Goal: Task Accomplishment & Management: Manage account settings

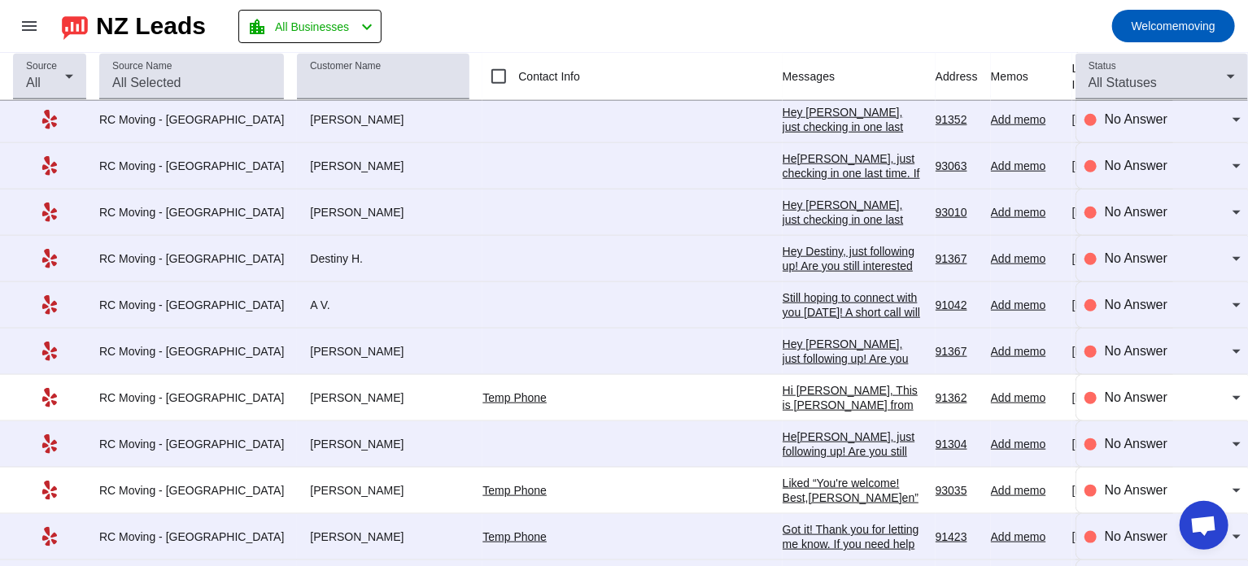
scroll to position [3853, 0]
drag, startPoint x: 271, startPoint y: 198, endPoint x: 312, endPoint y: 198, distance: 40.7
click at [312, 205] on div "Adam" at bounding box center [383, 212] width 172 height 15
copy div "Adam"
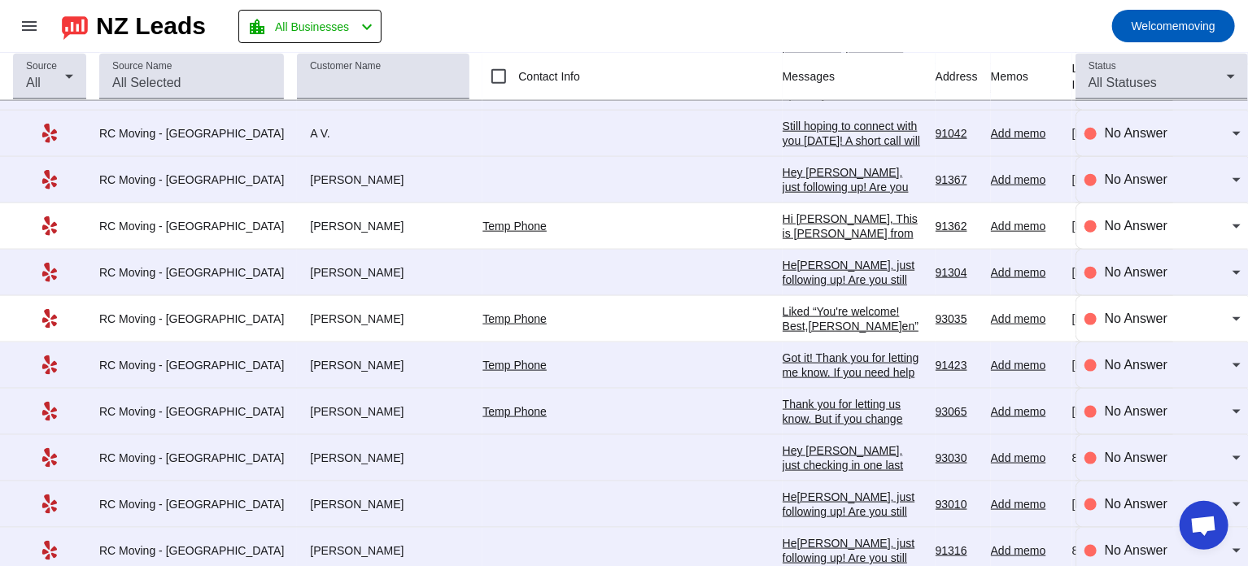
scroll to position [4025, 0]
drag, startPoint x: 277, startPoint y: 207, endPoint x: 318, endPoint y: 216, distance: 41.6
click at [318, 218] on div "Alex L." at bounding box center [383, 225] width 172 height 15
copy div "Alex L."
drag, startPoint x: 273, startPoint y: 255, endPoint x: 317, endPoint y: 255, distance: 44.7
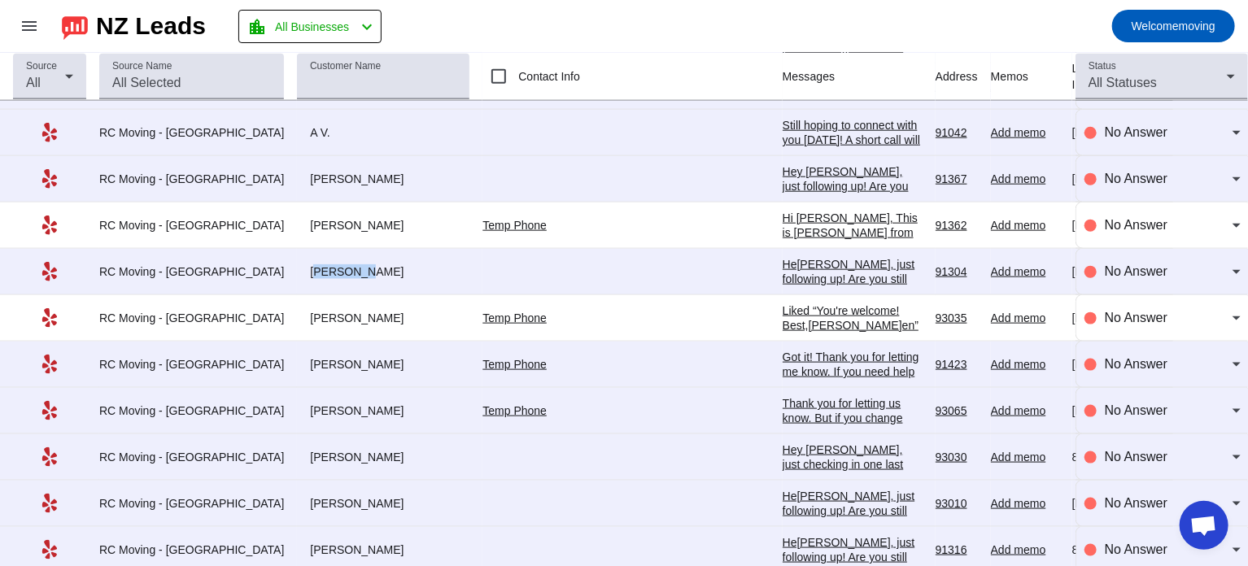
click at [317, 264] on div "Julie C." at bounding box center [383, 271] width 172 height 15
copy div "Julie C."
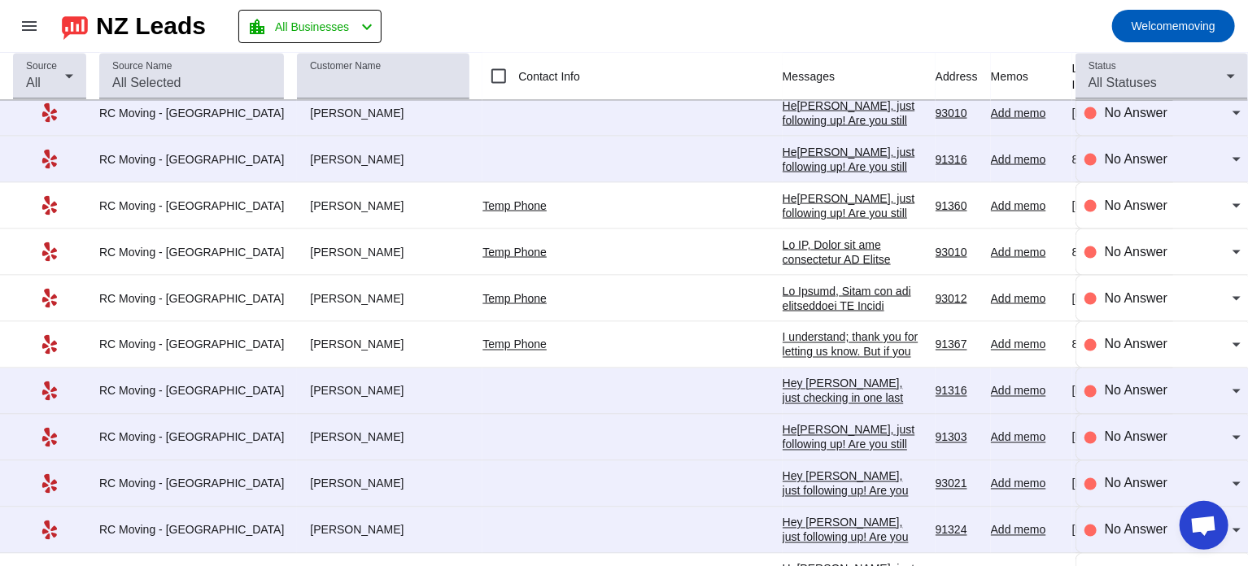
scroll to position [4417, 0]
drag, startPoint x: 272, startPoint y: 230, endPoint x: 306, endPoint y: 236, distance: 34.6
click at [306, 243] on div "MJ G." at bounding box center [383, 250] width 172 height 15
copy div "MJ G."
drag, startPoint x: 273, startPoint y: 277, endPoint x: 322, endPoint y: 277, distance: 48.8
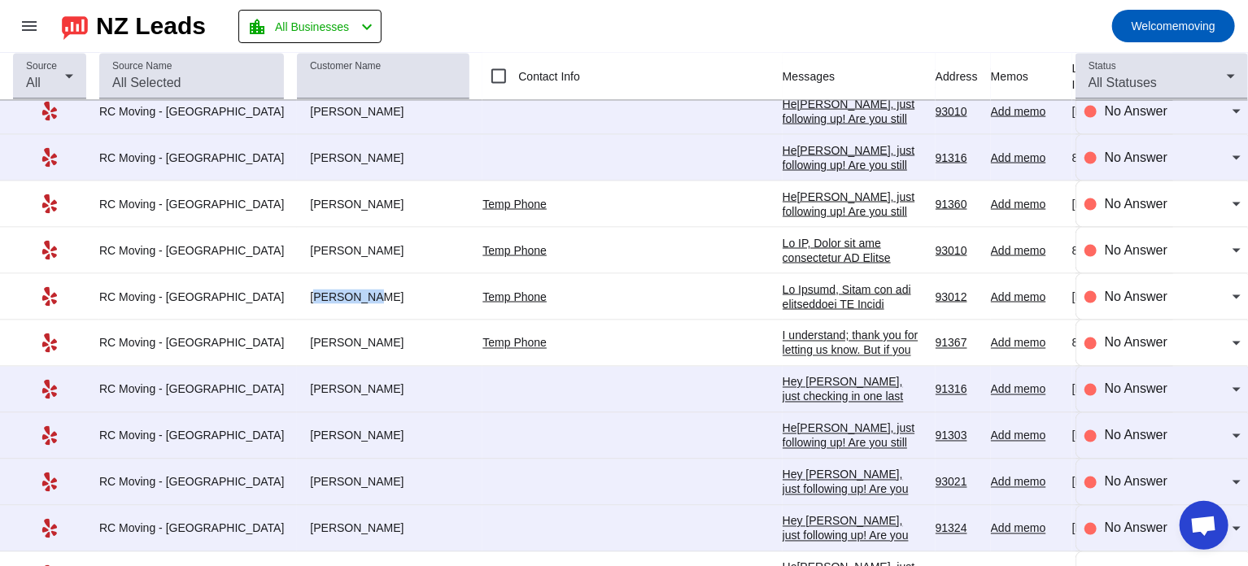
click at [322, 290] on div "Cheryl P." at bounding box center [383, 297] width 172 height 15
copy div "Cheryl P."
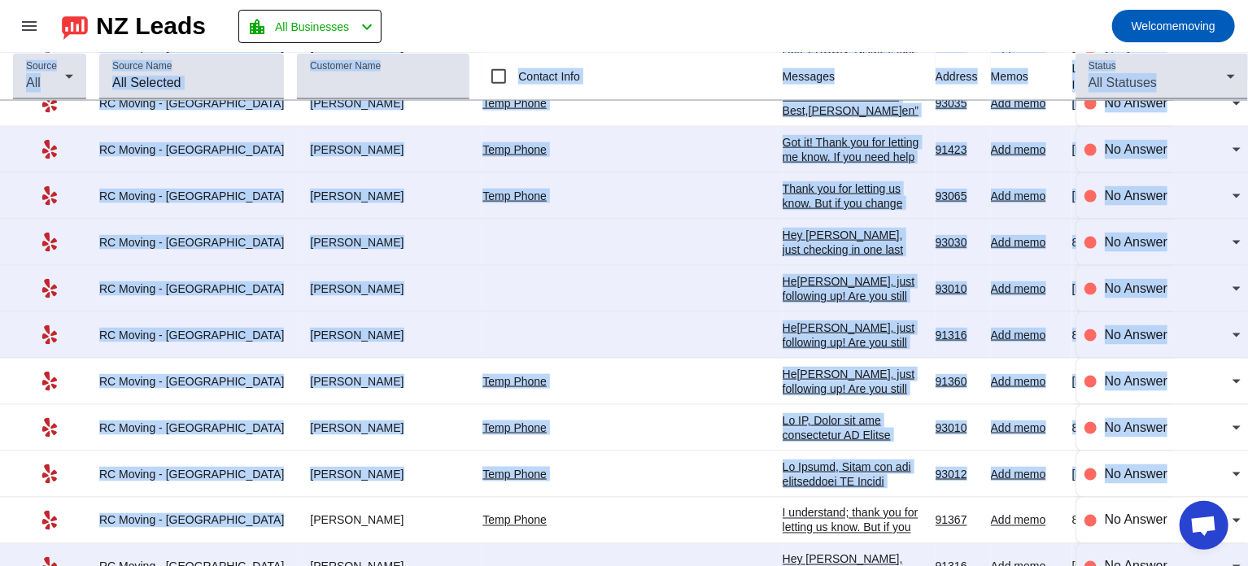
drag, startPoint x: 269, startPoint y: 326, endPoint x: 664, endPoint y: 30, distance: 493.3
click at [664, 30] on div "menu NZ Leads location_city All Businesses chevron_left Welcome moving chat Lea…" at bounding box center [624, 283] width 1248 height 566
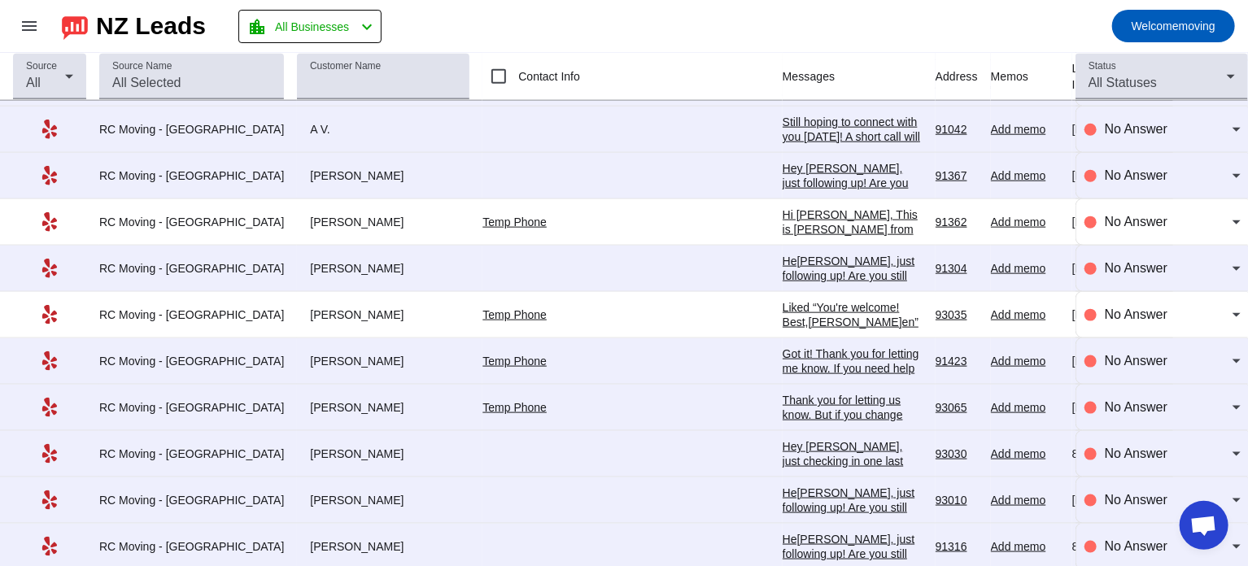
click at [682, 21] on mat-toolbar-row "menu NZ Leads location_city All Businesses chevron_left Welcome moving" at bounding box center [624, 26] width 1248 height 52
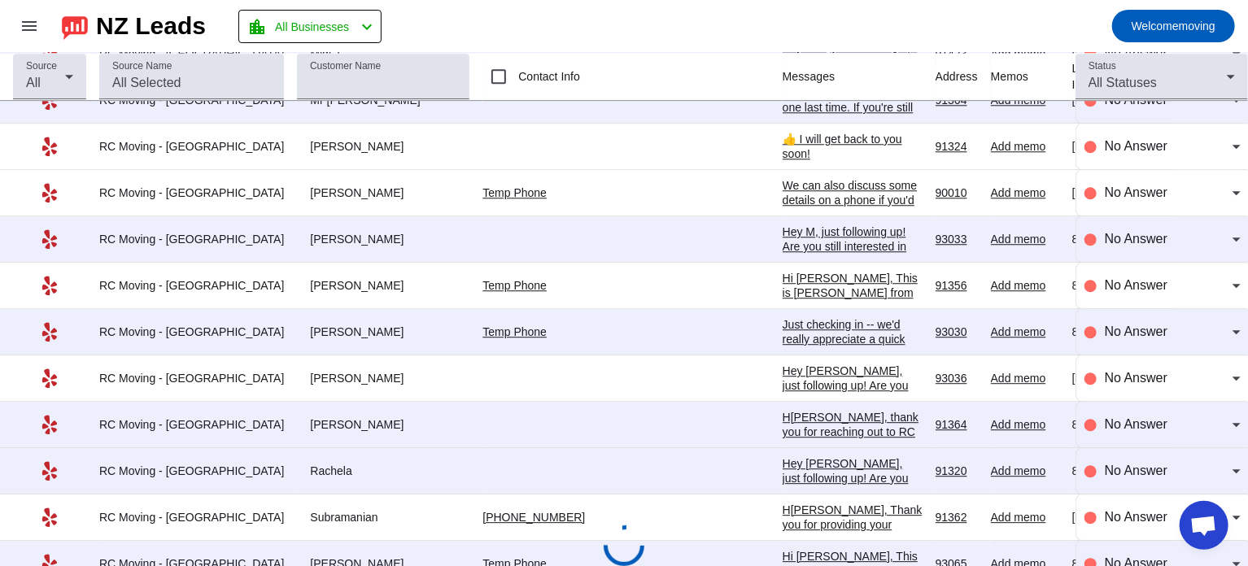
scroll to position [5272, 0]
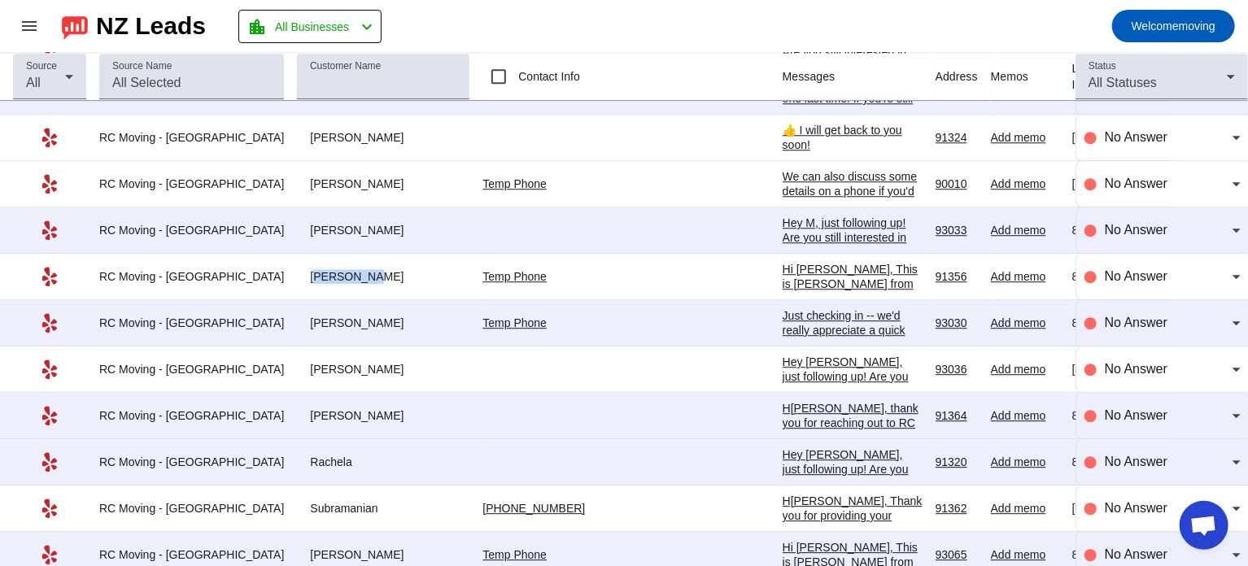
drag, startPoint x: 271, startPoint y: 260, endPoint x: 325, endPoint y: 259, distance: 54.5
click at [328, 269] on div "Laurel M." at bounding box center [383, 276] width 172 height 15
copy div "Laurel M."
drag, startPoint x: 274, startPoint y: 306, endPoint x: 302, endPoint y: 302, distance: 28.0
click at [302, 316] on div "John" at bounding box center [383, 323] width 172 height 15
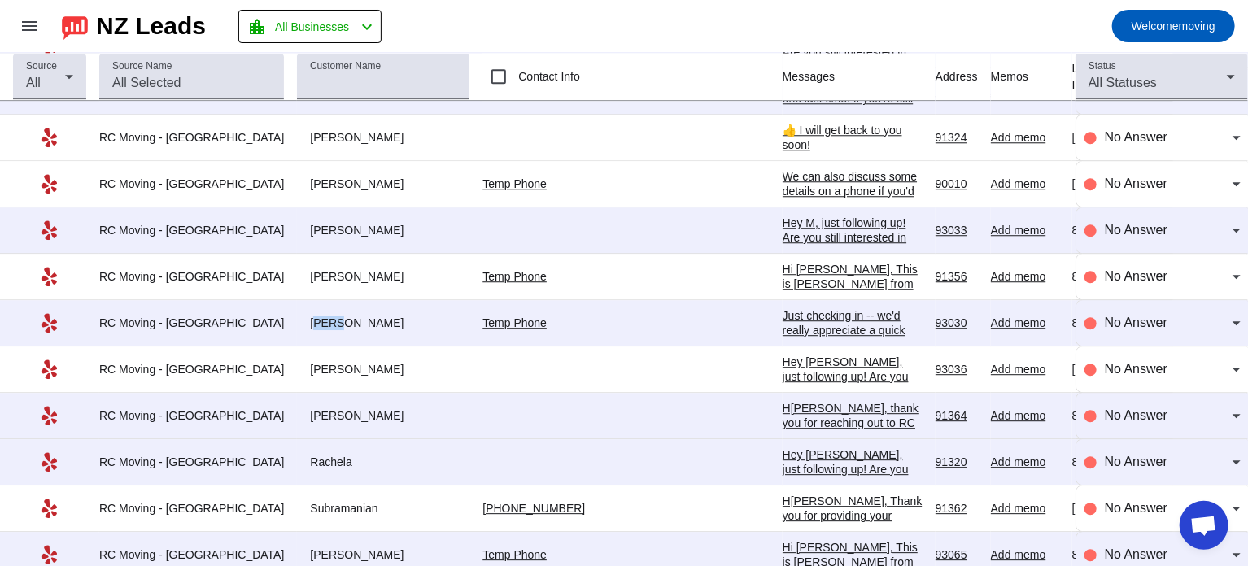
copy div "John"
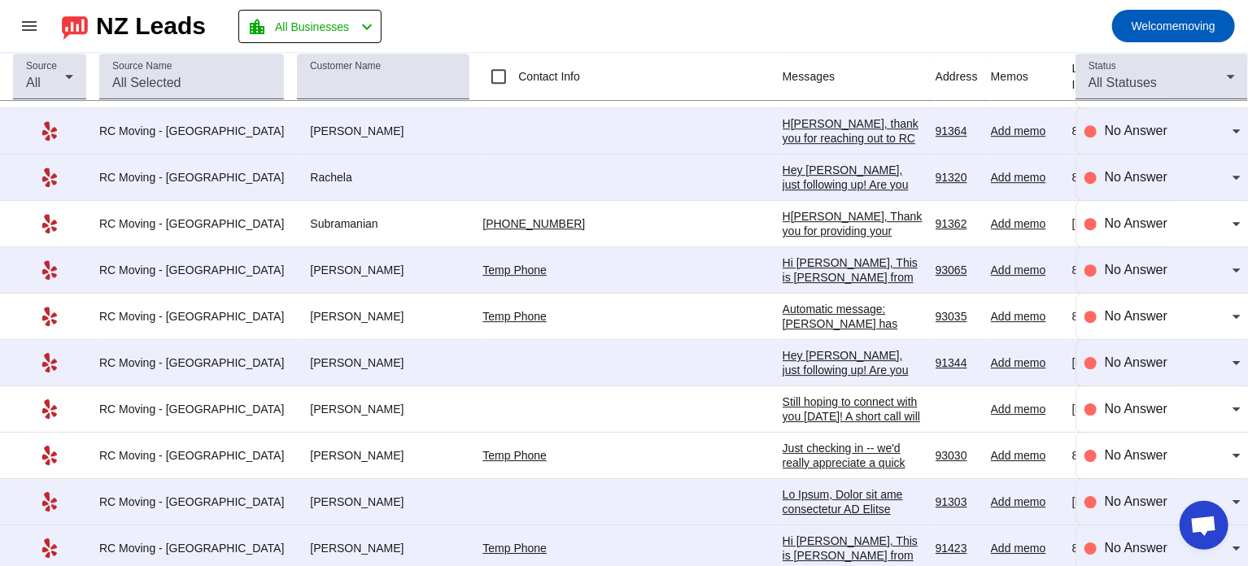
scroll to position [5558, 0]
drag, startPoint x: 266, startPoint y: 297, endPoint x: 377, endPoint y: 288, distance: 111.8
click at [377, 308] on div "Kerry Luehring" at bounding box center [383, 315] width 172 height 15
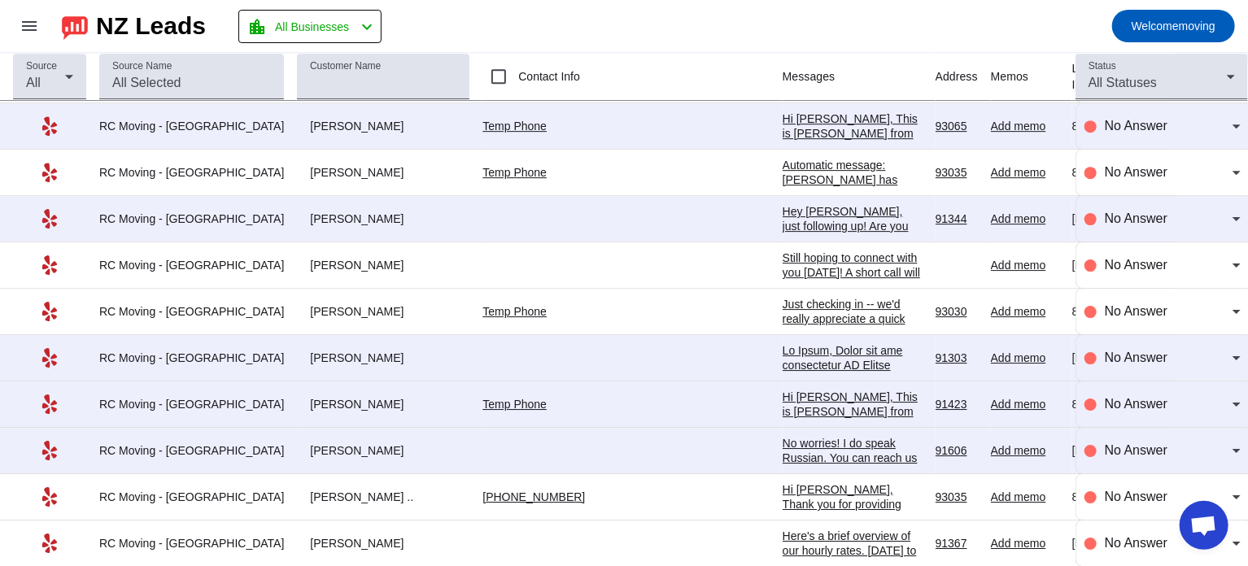
scroll to position [5704, 0]
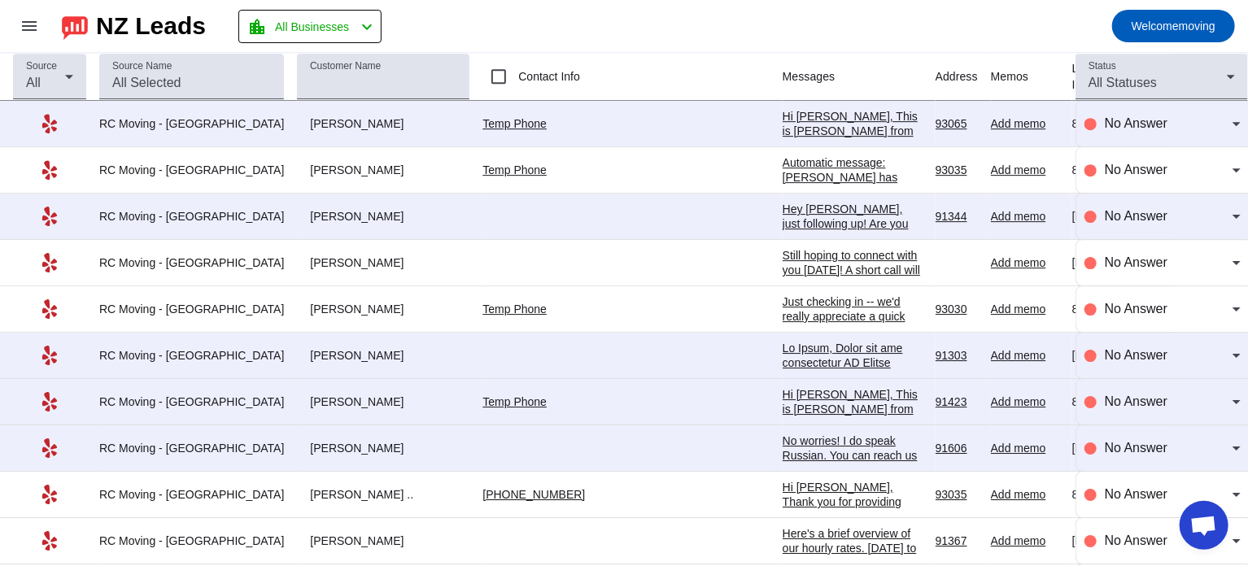
click at [783, 155] on div "Automatic message: Kerry Luehring has indicated they have booked another busine…" at bounding box center [853, 191] width 140 height 73
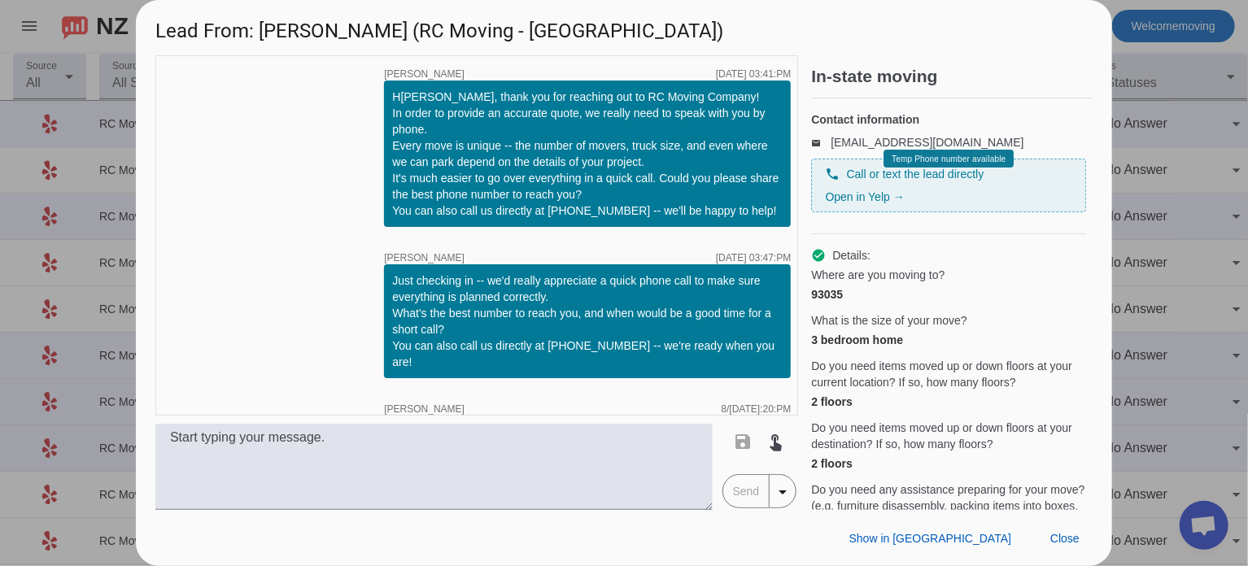
scroll to position [441, 0]
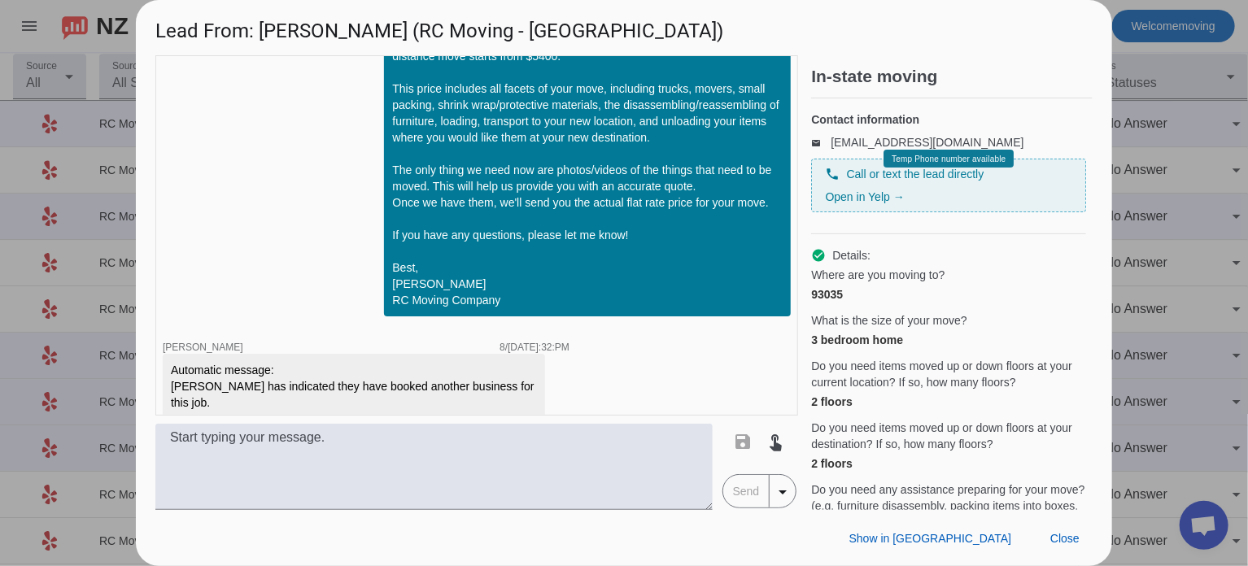
click at [1143, 225] on div at bounding box center [624, 283] width 1248 height 566
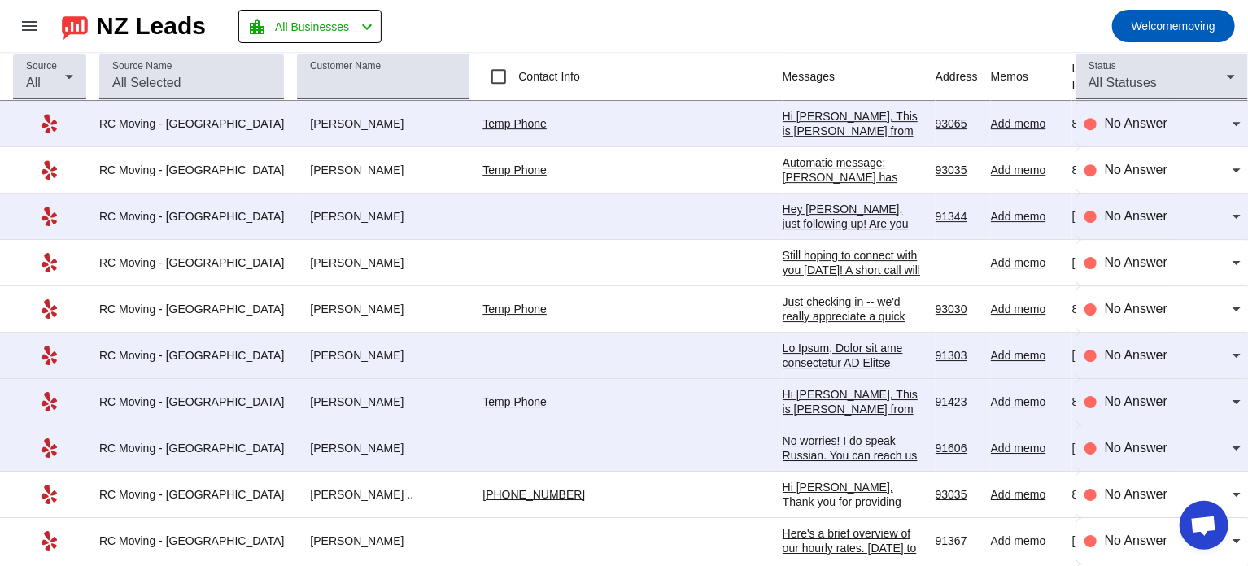
click at [783, 155] on div "Automatic message: Kerry Luehring has indicated they have booked another busine…" at bounding box center [853, 191] width 140 height 73
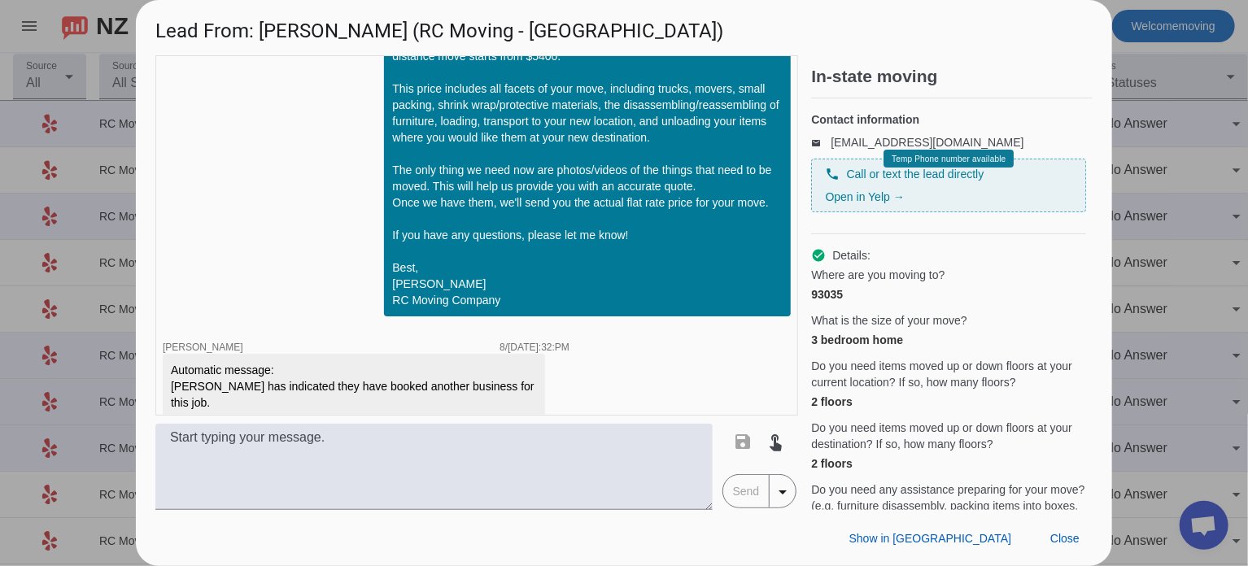
click at [1167, 249] on div at bounding box center [624, 283] width 1248 height 566
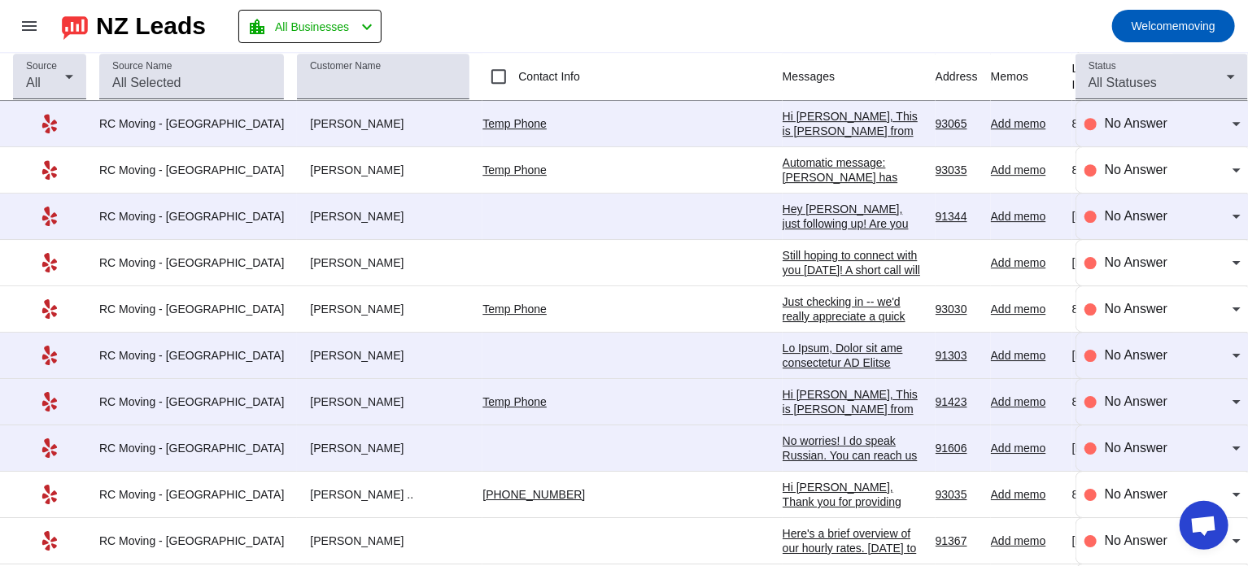
drag, startPoint x: 273, startPoint y: 153, endPoint x: 349, endPoint y: 151, distance: 76.5
click at [349, 163] on div "Kerry Luehring" at bounding box center [383, 170] width 172 height 15
copy div "Kerry Luehring"
click at [400, 163] on div "Kerry Luehring" at bounding box center [383, 170] width 172 height 15
click at [549, 206] on td at bounding box center [631, 217] width 299 height 46
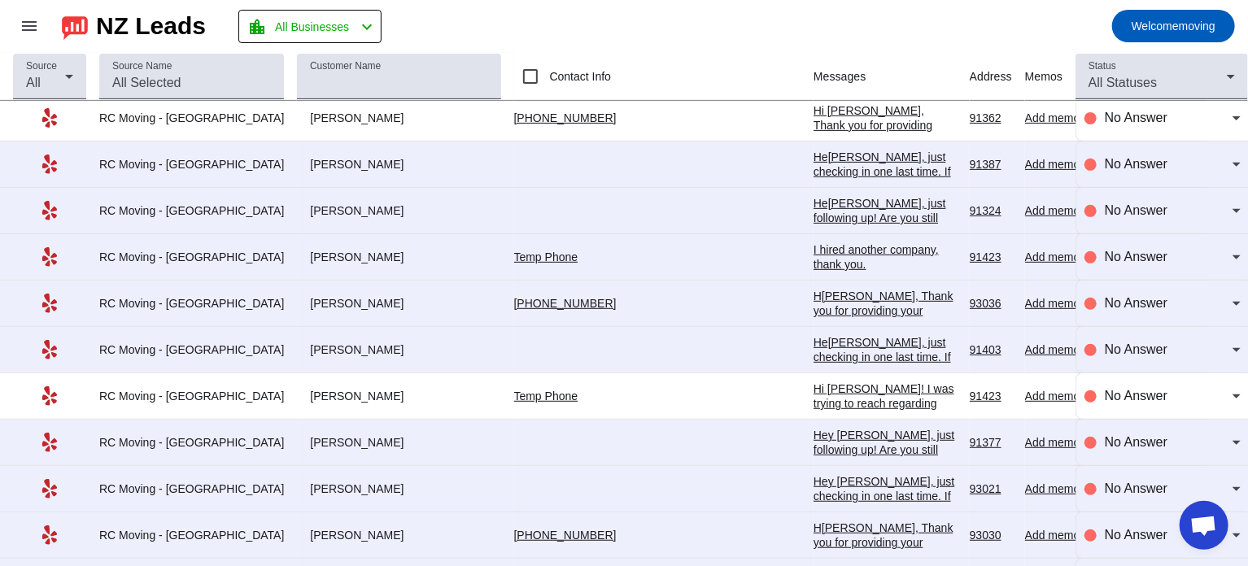
scroll to position [6593, 0]
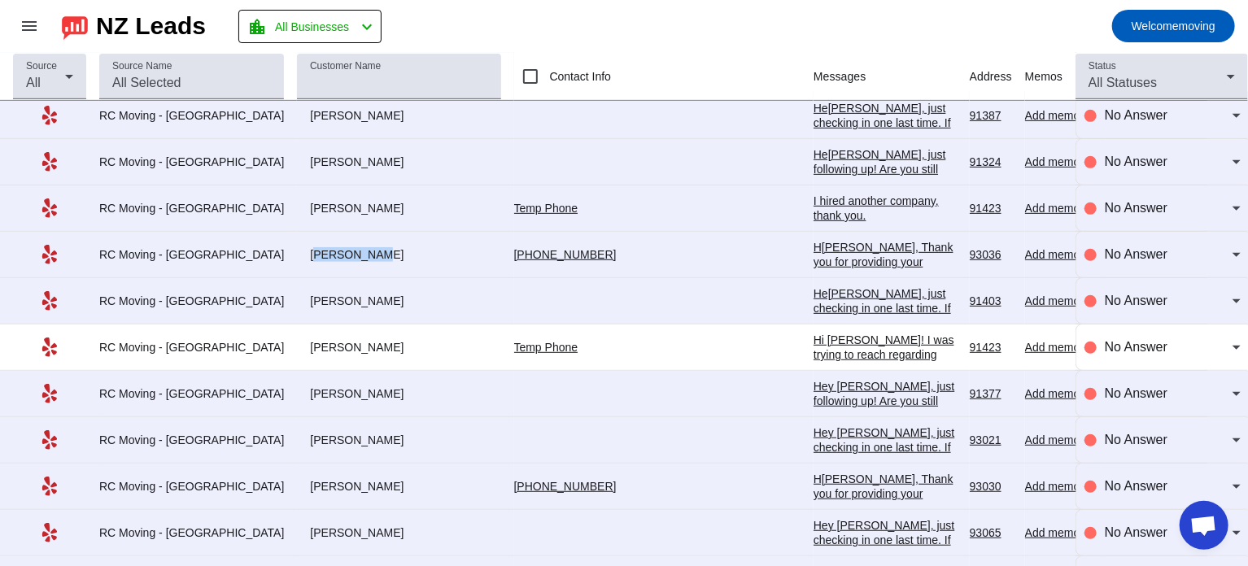
drag, startPoint x: 273, startPoint y: 225, endPoint x: 340, endPoint y: 226, distance: 67.5
click at [340, 247] on div "Crystal H." at bounding box center [398, 254] width 203 height 15
copy div "Crystal H."
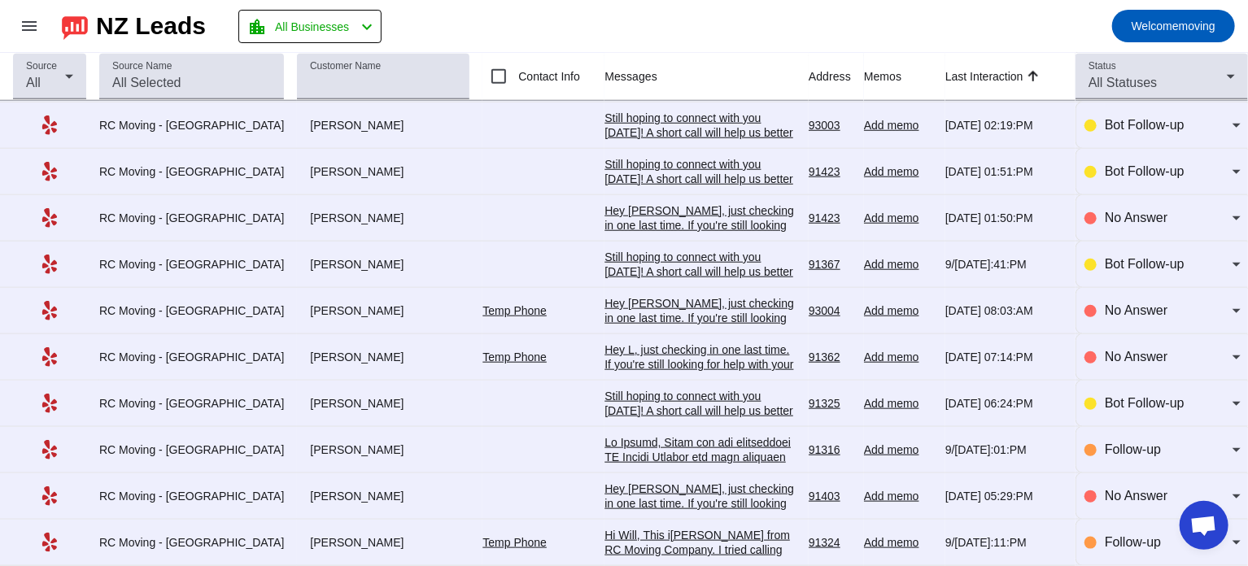
scroll to position [0, 0]
